Goal: Check status: Check status

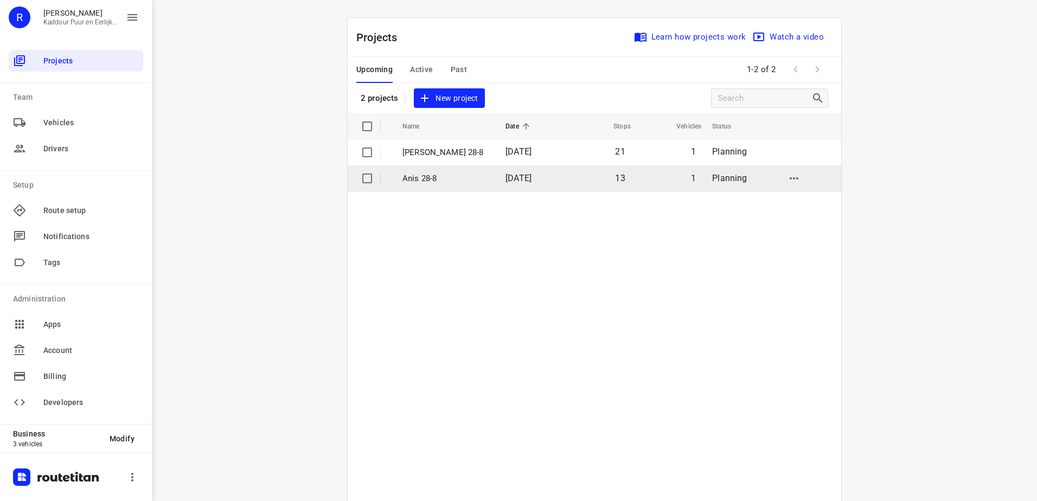
click at [518, 183] on span "[DATE]" at bounding box center [519, 178] width 26 height 10
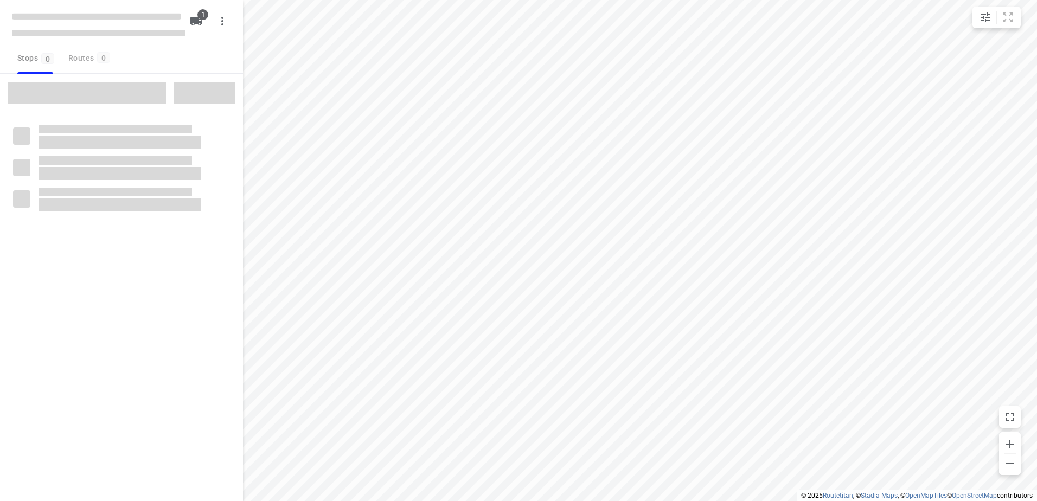
type input "distance"
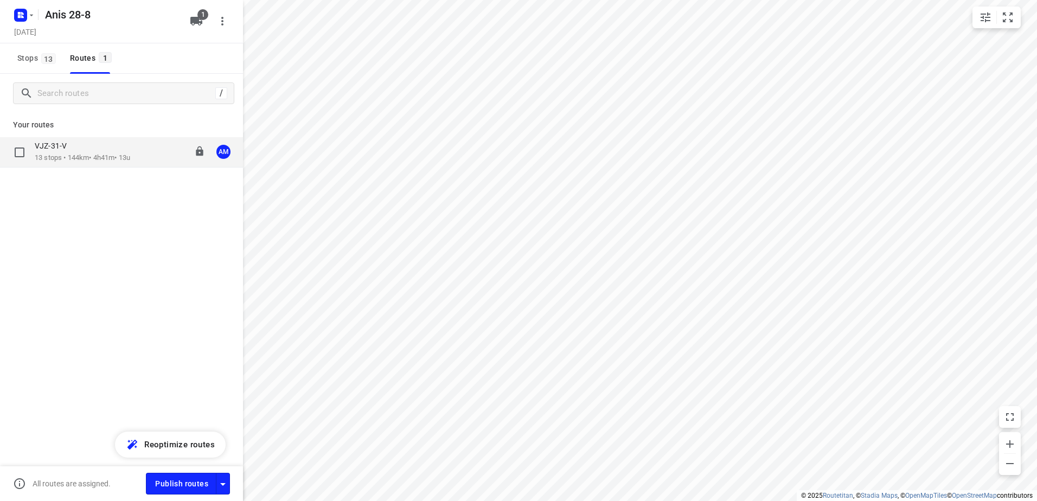
click at [127, 149] on div "VJZ-31-V" at bounding box center [82, 147] width 95 height 12
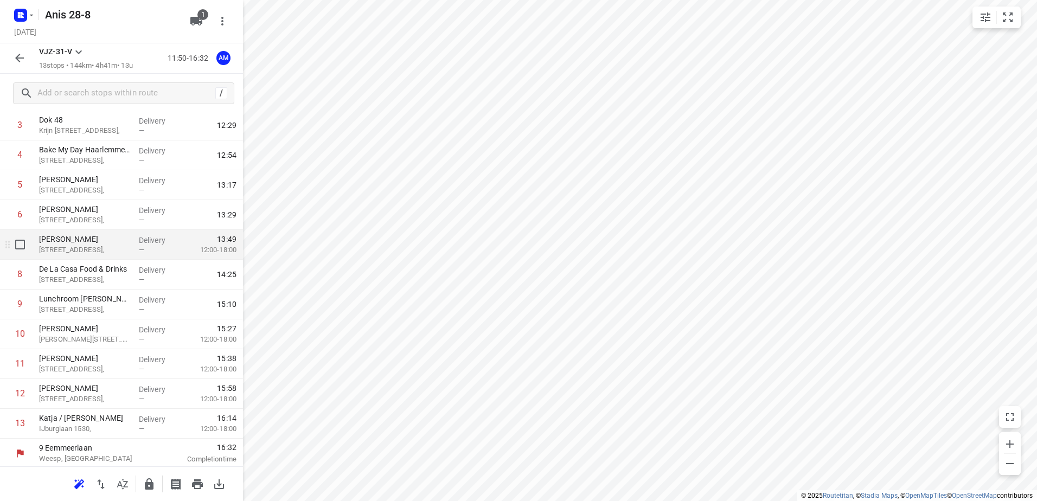
scroll to position [118, 0]
click at [14, 15] on rect "button" at bounding box center [20, 15] width 13 height 13
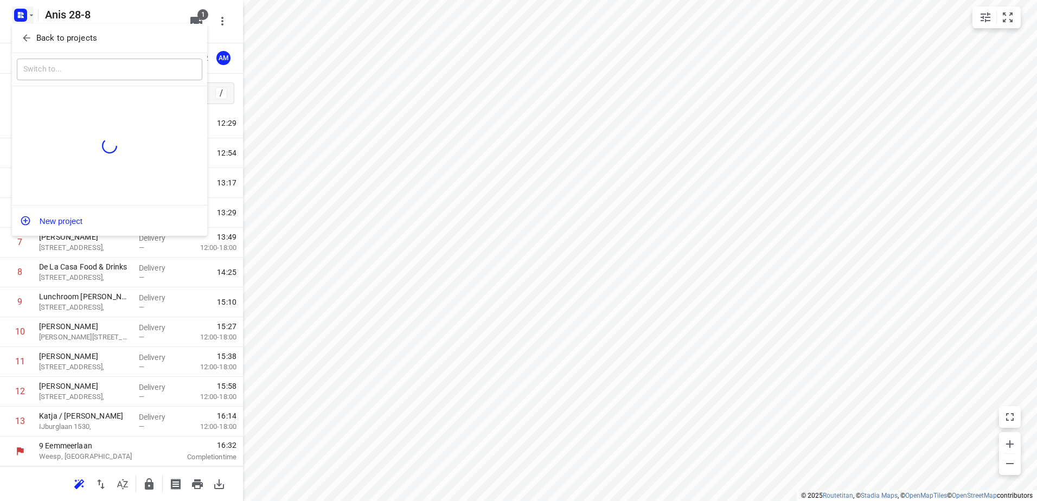
click at [25, 35] on icon "button" at bounding box center [26, 38] width 11 height 11
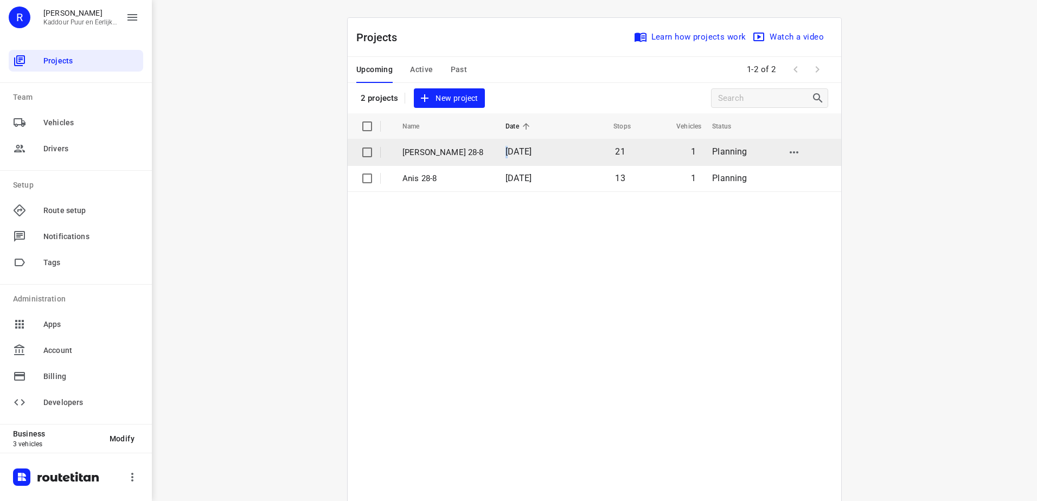
click at [497, 154] on td "[DATE]" at bounding box center [531, 152] width 68 height 26
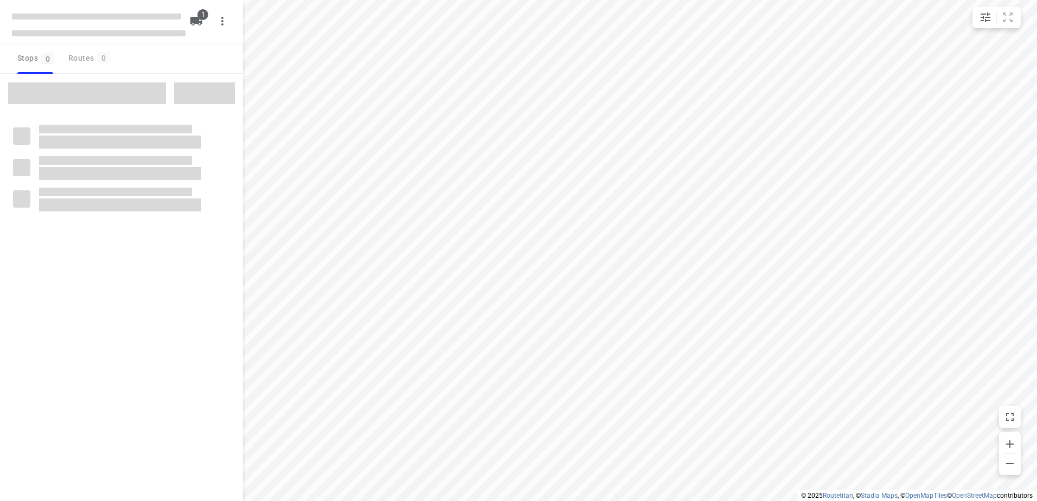
type input "distance"
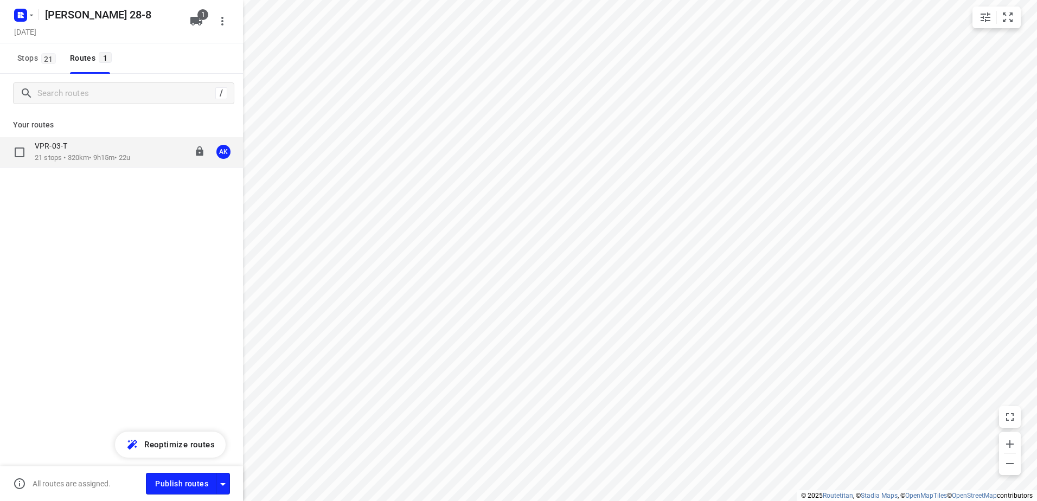
click at [130, 157] on p "21 stops • 320km • 9h15m • 22u" at bounding box center [82, 158] width 95 height 10
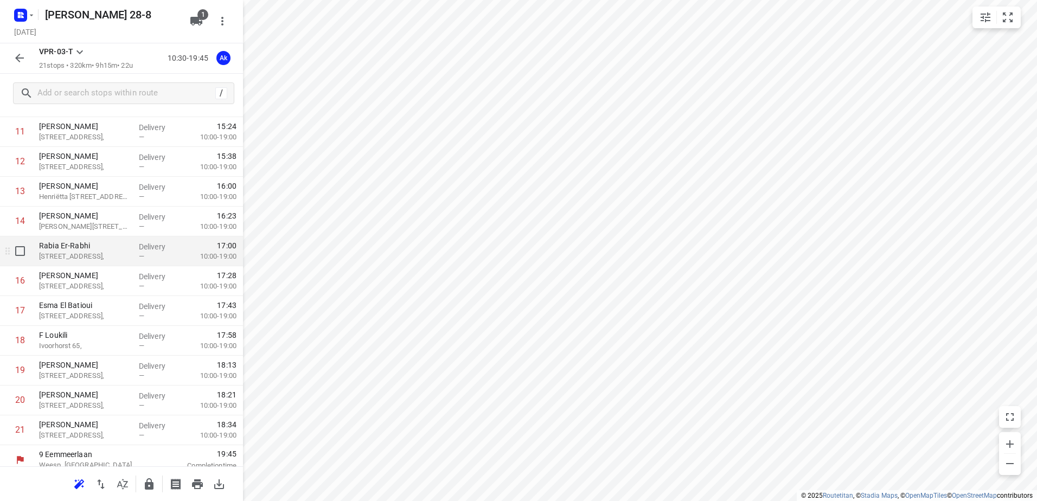
scroll to position [387, 0]
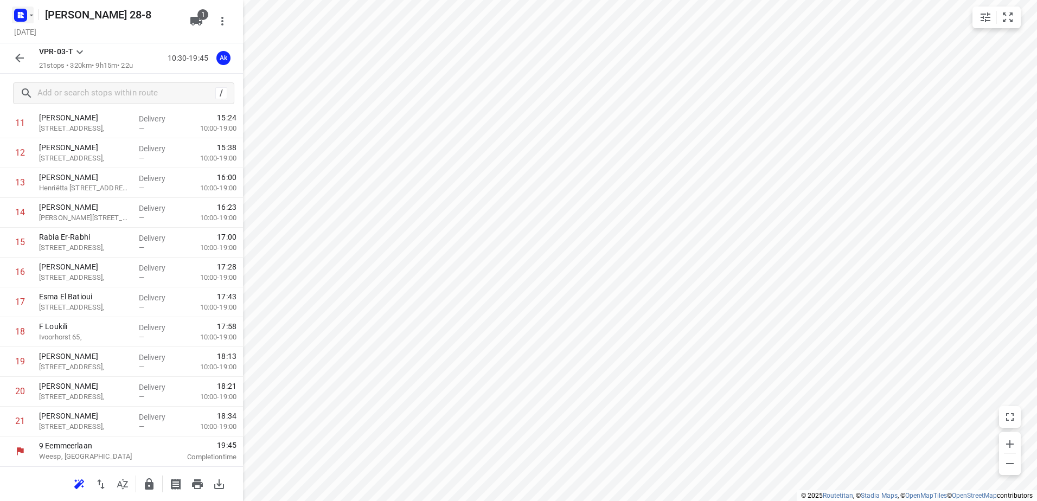
click at [18, 18] on rect "button" at bounding box center [20, 15] width 13 height 13
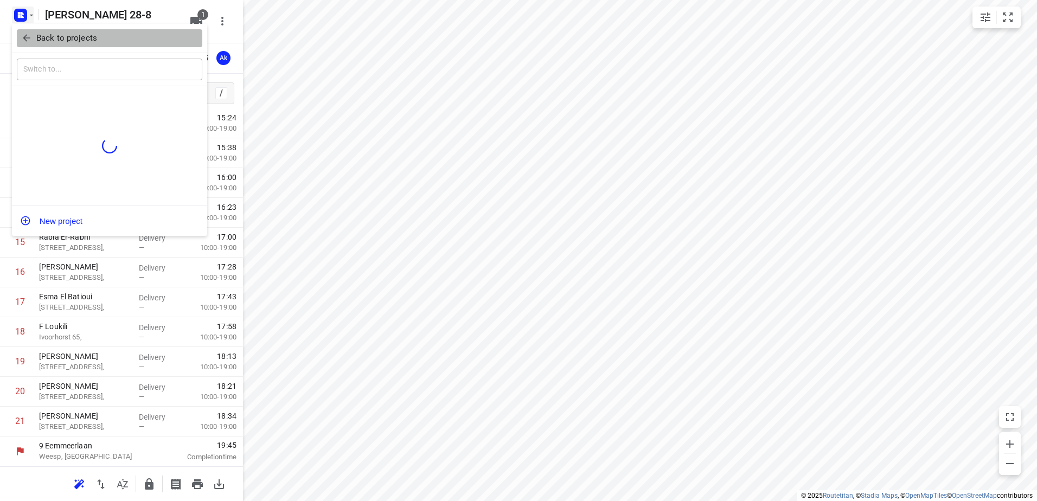
click at [28, 39] on icon "button" at bounding box center [26, 38] width 7 height 7
